Goal: Book appointment/travel/reservation

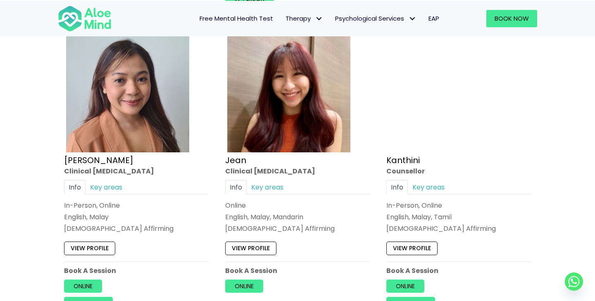
scroll to position [1060, 0]
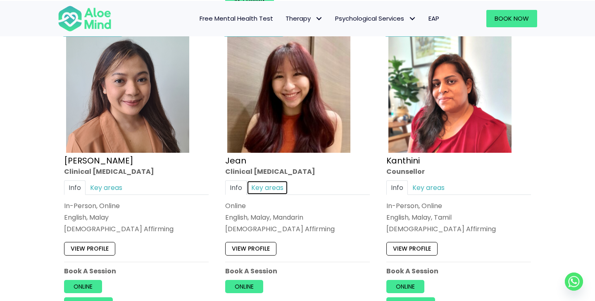
click at [273, 184] on link "Key areas" at bounding box center [267, 188] width 41 height 14
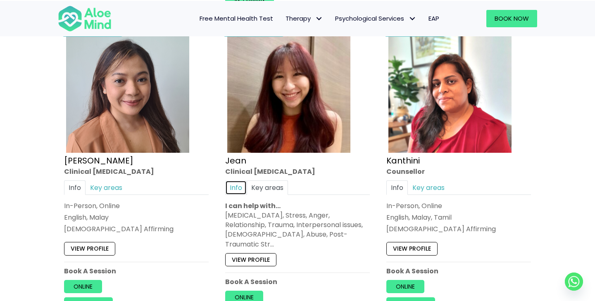
click at [233, 184] on link "Info" at bounding box center [235, 188] width 21 height 14
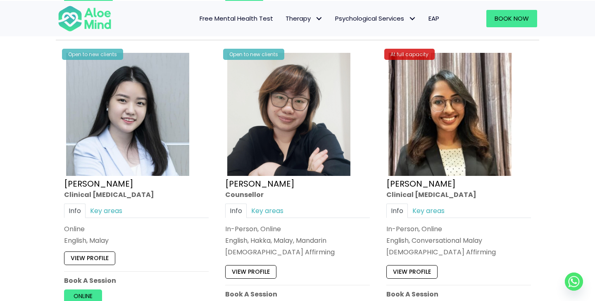
scroll to position [2571, 0]
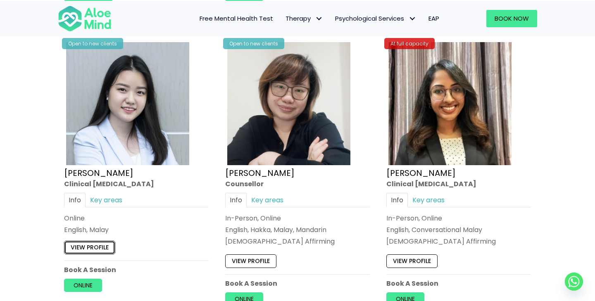
click at [91, 248] on link "View profile" at bounding box center [89, 247] width 51 height 13
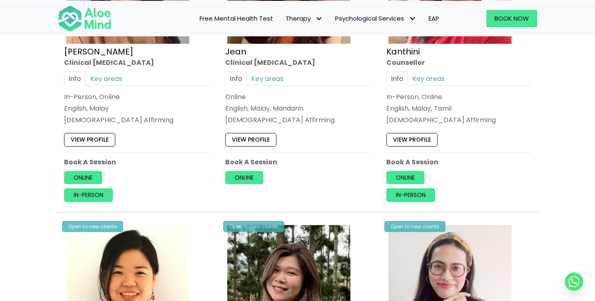
scroll to position [1044, 0]
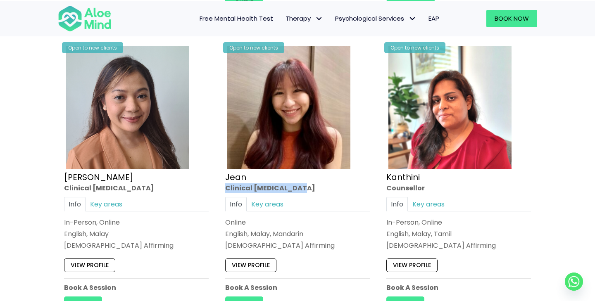
drag, startPoint x: 226, startPoint y: 187, endPoint x: 302, endPoint y: 188, distance: 76.5
click at [302, 188] on div "Clinical [MEDICAL_DATA]" at bounding box center [297, 188] width 145 height 10
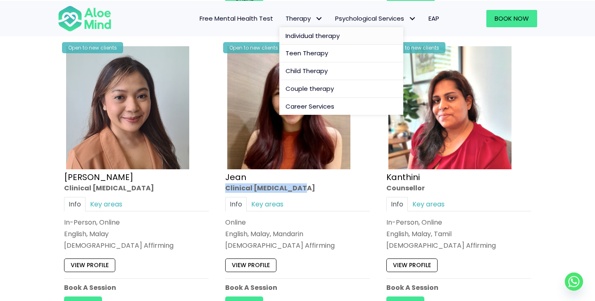
copy div "Clinical [MEDICAL_DATA]"
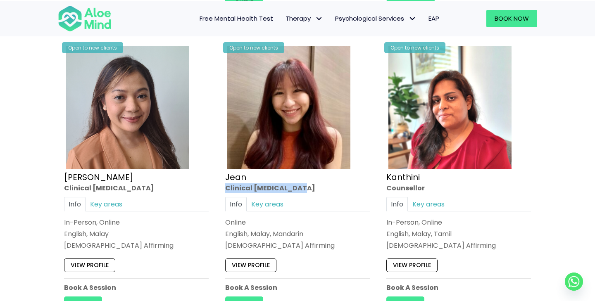
scroll to position [1102, 0]
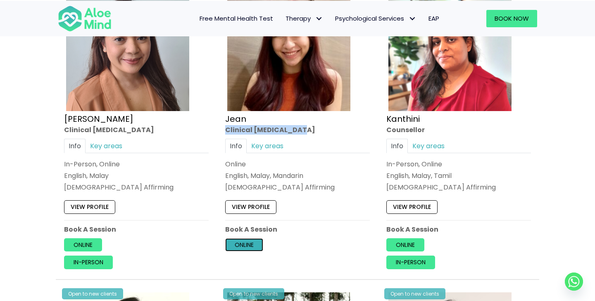
click at [254, 243] on link "Online" at bounding box center [244, 244] width 38 height 13
click at [531, 149] on div "Info Key areas" at bounding box center [458, 146] width 145 height 14
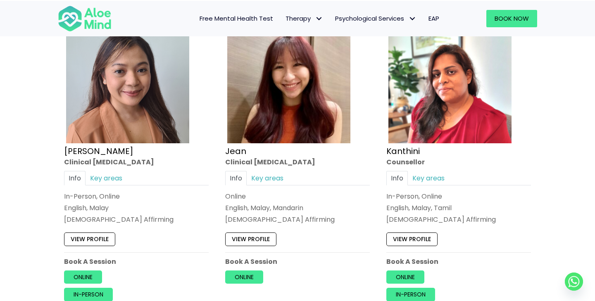
scroll to position [1086, 0]
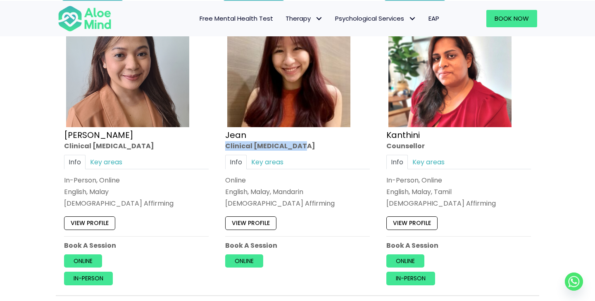
drag, startPoint x: 297, startPoint y: 145, endPoint x: 222, endPoint y: 145, distance: 74.4
click at [222, 145] on div "Open to new clients Jean Clinical psychologist Info Key areas Online English, M…" at bounding box center [297, 135] width 157 height 278
copy div "Clinical [MEDICAL_DATA]"
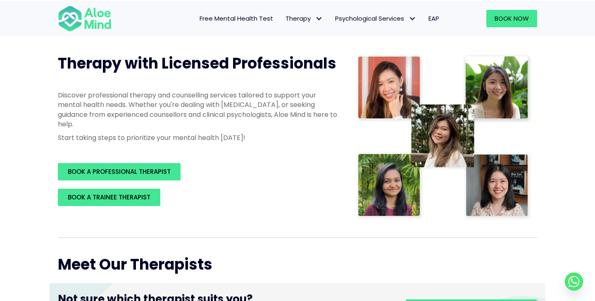
scroll to position [90, 0]
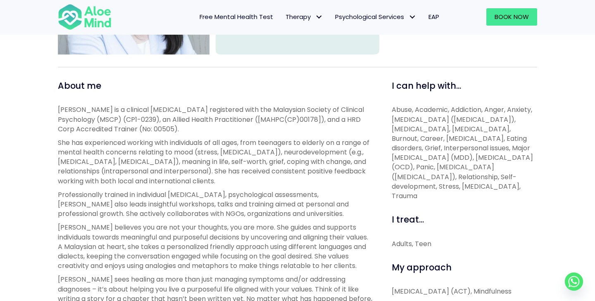
scroll to position [253, 0]
